Goal: Find specific page/section: Find specific page/section

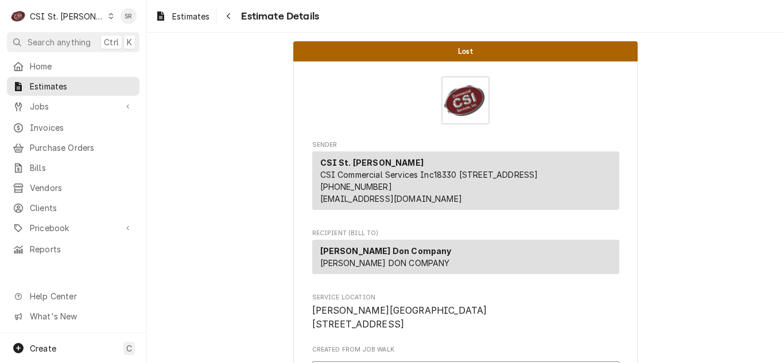
drag, startPoint x: 189, startPoint y: 21, endPoint x: 180, endPoint y: 40, distance: 21.3
click at [189, 21] on span "Estimates" at bounding box center [190, 16] width 37 height 12
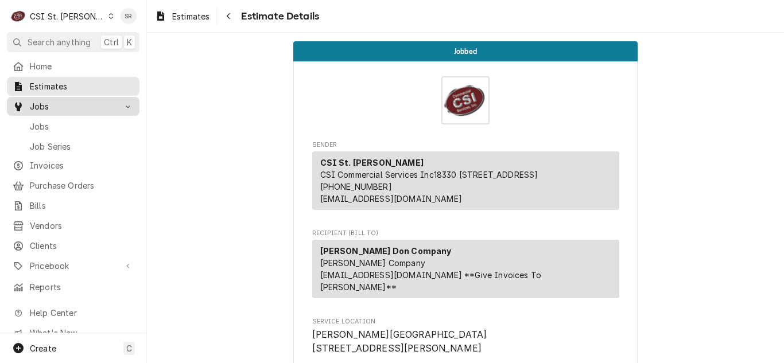
click at [49, 105] on span "Jobs" at bounding box center [73, 106] width 87 height 12
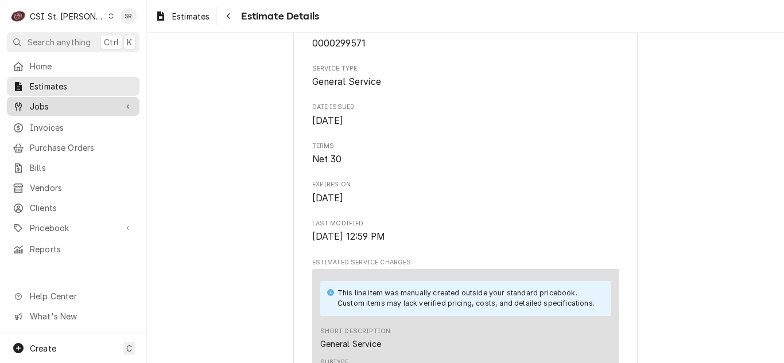
click at [45, 100] on span "Jobs" at bounding box center [73, 106] width 87 height 12
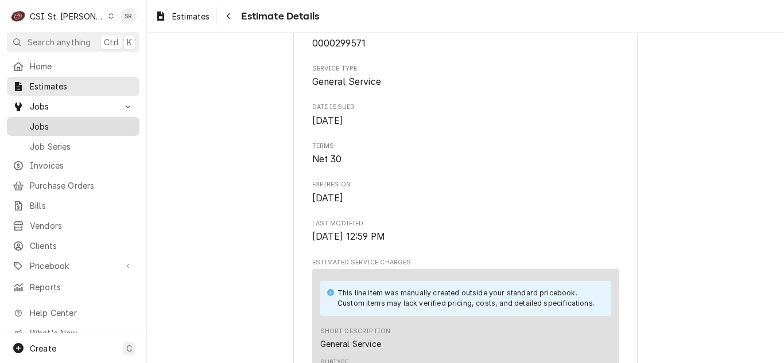
click at [44, 127] on span "Jobs" at bounding box center [82, 127] width 104 height 12
